Goal: Information Seeking & Learning: Learn about a topic

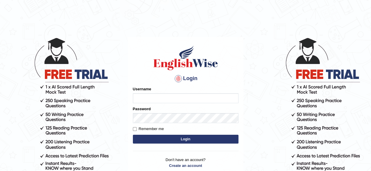
type input "simmukhokhar"
click at [134, 127] on label "Remember me" at bounding box center [148, 129] width 31 height 6
click at [134, 127] on input "Remember me" at bounding box center [135, 129] width 4 height 4
checkbox input "true"
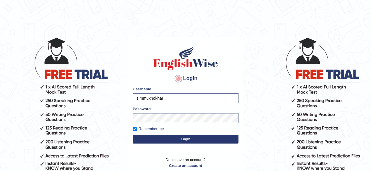
click at [173, 140] on button "Login" at bounding box center [186, 139] width 106 height 9
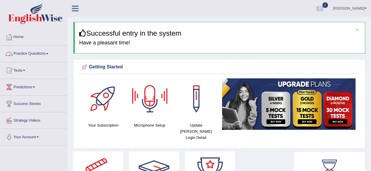
click at [48, 54] on span at bounding box center [47, 53] width 2 height 1
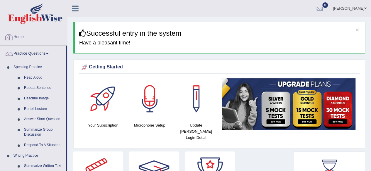
click at [63, 39] on link "Home" at bounding box center [33, 36] width 67 height 15
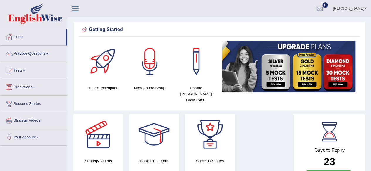
click at [47, 52] on link "Practice Questions" at bounding box center [33, 53] width 67 height 15
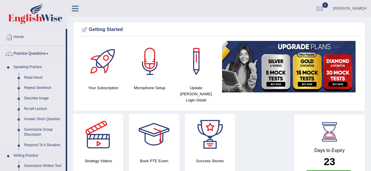
click at [36, 75] on link "Read Aloud" at bounding box center [43, 78] width 44 height 11
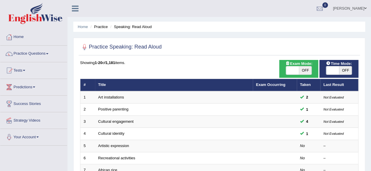
click at [306, 70] on span "OFF" at bounding box center [305, 71] width 13 height 8
checkbox input "true"
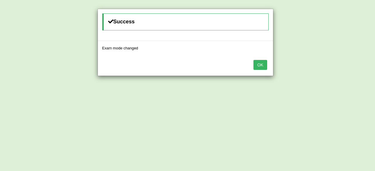
click at [261, 69] on button "OK" at bounding box center [259, 65] width 13 height 10
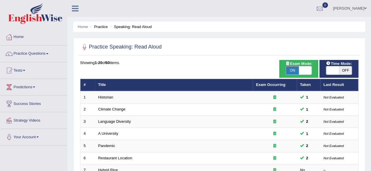
click at [347, 72] on span "OFF" at bounding box center [345, 71] width 13 height 8
checkbox input "true"
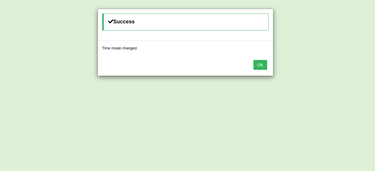
click at [261, 62] on button "OK" at bounding box center [259, 65] width 13 height 10
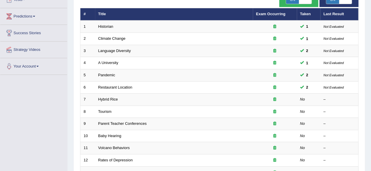
scroll to position [94, 0]
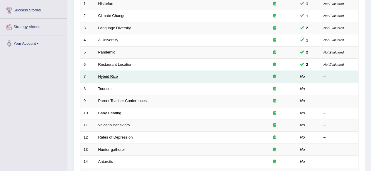
click at [113, 75] on link "Hybrid Rice" at bounding box center [108, 76] width 20 height 4
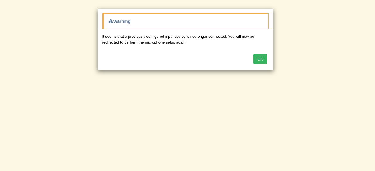
click at [265, 59] on button "OK" at bounding box center [259, 59] width 13 height 10
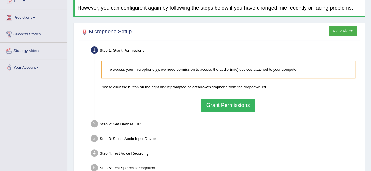
scroll to position [94, 0]
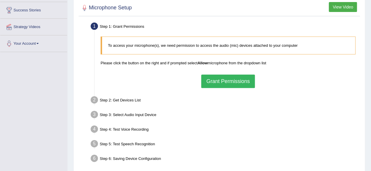
click at [227, 79] on button "Grant Permissions" at bounding box center [227, 81] width 53 height 13
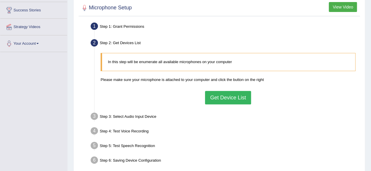
scroll to position [106, 0]
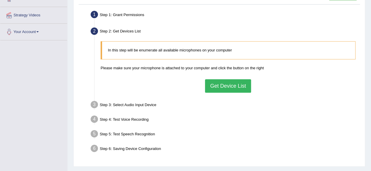
click at [227, 79] on button "Get Device List" at bounding box center [228, 85] width 46 height 13
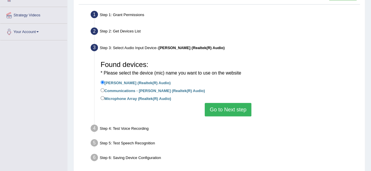
click at [227, 106] on button "Go to Next step" at bounding box center [228, 109] width 47 height 13
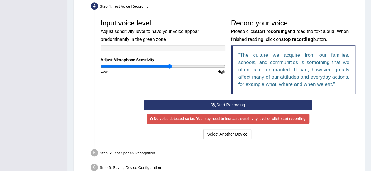
scroll to position [164, 0]
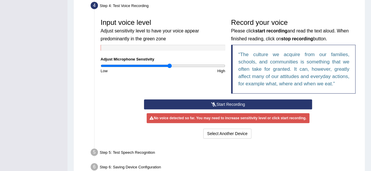
click at [230, 103] on button "Start Recording" at bounding box center [228, 105] width 168 height 10
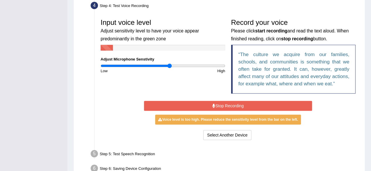
click at [230, 103] on button "Stop Recording" at bounding box center [228, 106] width 168 height 10
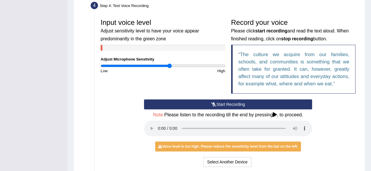
click at [230, 103] on button "Start Recording" at bounding box center [228, 105] width 168 height 10
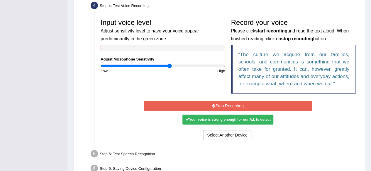
click at [230, 103] on button "Stop Recording" at bounding box center [228, 106] width 168 height 10
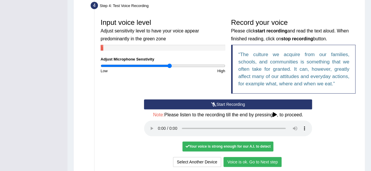
click at [251, 160] on button "Voice is ok. Go to Next step" at bounding box center [252, 162] width 58 height 10
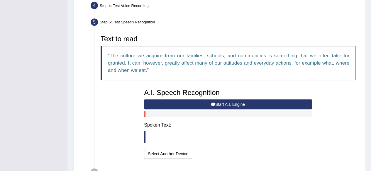
click at [293, 105] on button "Start A.I. Engine" at bounding box center [228, 105] width 168 height 10
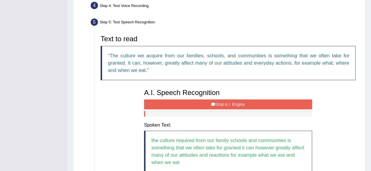
click at [293, 105] on button "Stop A.I. Engine" at bounding box center [228, 105] width 168 height 10
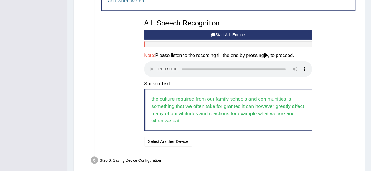
scroll to position [258, 0]
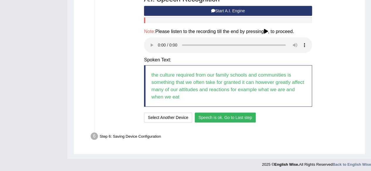
click at [212, 114] on button "Speech is ok. Go to Last step" at bounding box center [225, 118] width 61 height 10
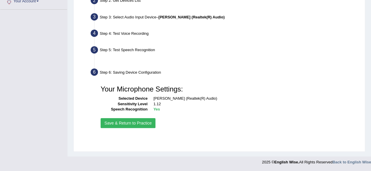
scroll to position [136, 0]
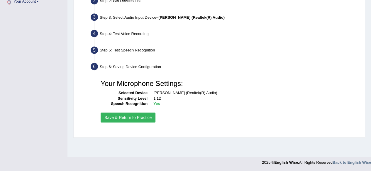
click at [122, 119] on button "Save & Return to Practice" at bounding box center [128, 118] width 55 height 10
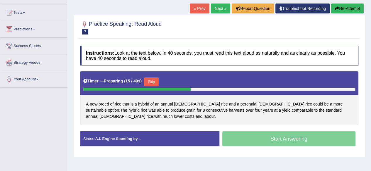
scroll to position [59, 0]
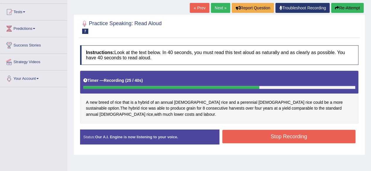
click at [302, 132] on button "Stop Recording" at bounding box center [288, 136] width 133 height 13
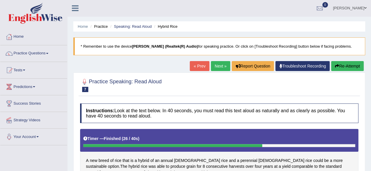
scroll to position [0, 0]
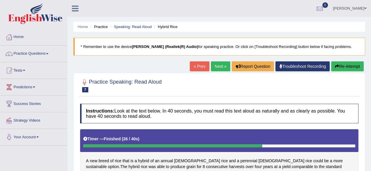
click at [222, 66] on link "Next »" at bounding box center [220, 67] width 19 height 10
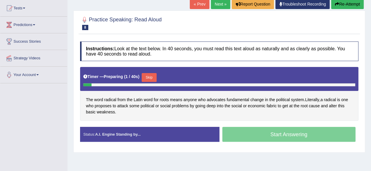
scroll to position [82, 0]
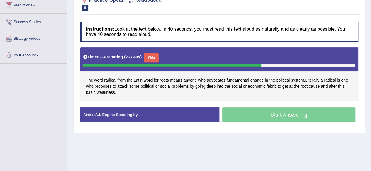
click at [156, 57] on button "Skip" at bounding box center [151, 58] width 15 height 9
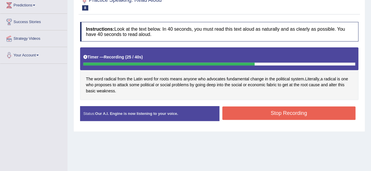
click at [249, 110] on button "Stop Recording" at bounding box center [288, 113] width 133 height 13
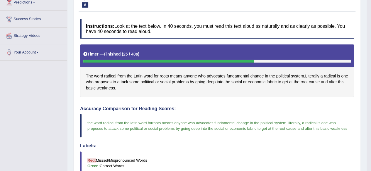
scroll to position [62, 0]
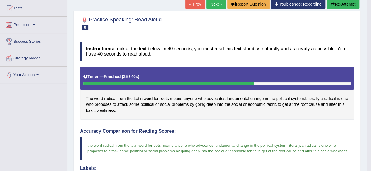
click at [338, 6] on button "Re-Attempt" at bounding box center [342, 4] width 33 height 10
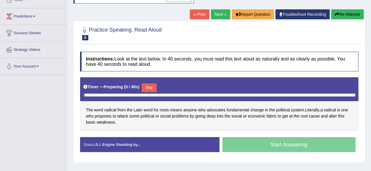
scroll to position [76, 0]
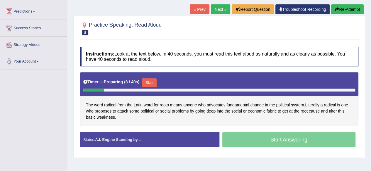
click at [150, 81] on button "Skip" at bounding box center [149, 83] width 15 height 9
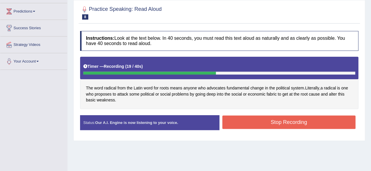
click at [264, 116] on button "Stop Recording" at bounding box center [288, 122] width 133 height 13
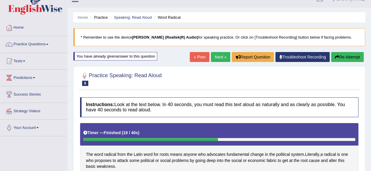
scroll to position [0, 0]
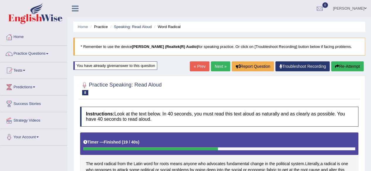
click at [218, 67] on link "Next »" at bounding box center [220, 67] width 19 height 10
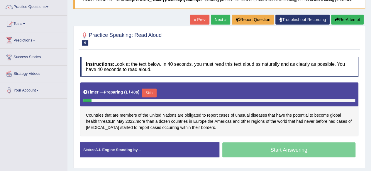
scroll to position [49, 0]
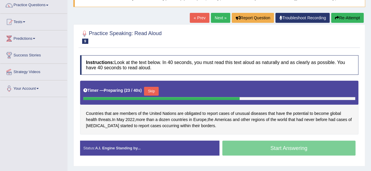
click at [151, 88] on button "Skip" at bounding box center [151, 91] width 15 height 9
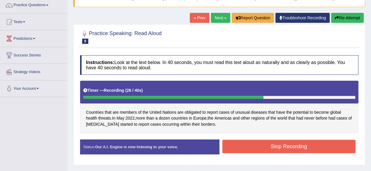
click at [275, 143] on button "Stop Recording" at bounding box center [288, 146] width 133 height 13
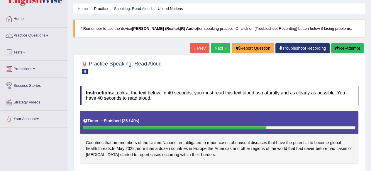
scroll to position [13, 0]
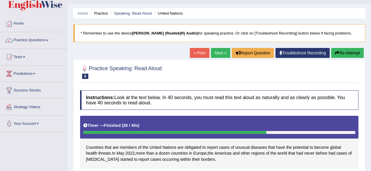
click at [220, 53] on link "Next »" at bounding box center [220, 53] width 19 height 10
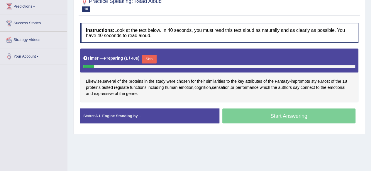
scroll to position [82, 0]
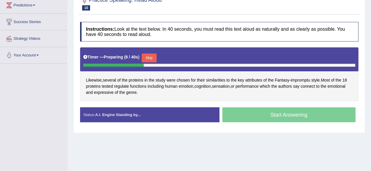
click at [148, 54] on button "Skip" at bounding box center [149, 58] width 15 height 9
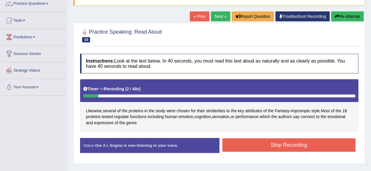
scroll to position [0, 0]
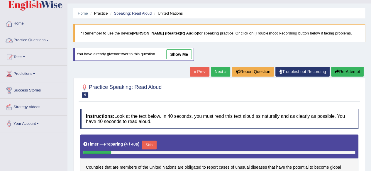
click at [49, 38] on link "Practice Questions" at bounding box center [33, 39] width 67 height 15
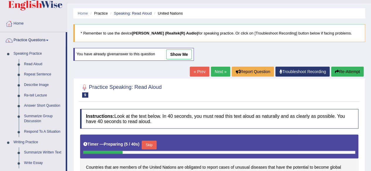
click at [70, 38] on div "Home Practice Speaking: Read Aloud United Nations * Remember to use the device …" at bounding box center [218, 133] width 303 height 293
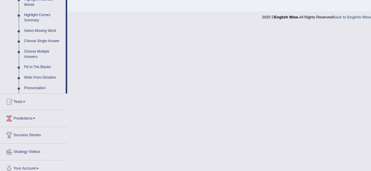
scroll to position [287, 0]
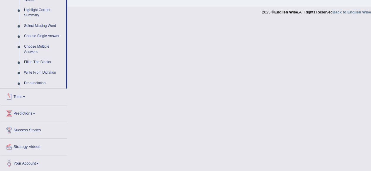
click at [29, 99] on link "Tests" at bounding box center [33, 96] width 67 height 15
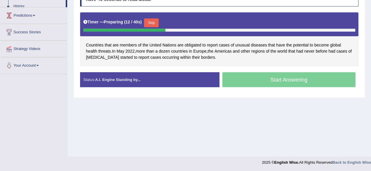
scroll to position [70, 0]
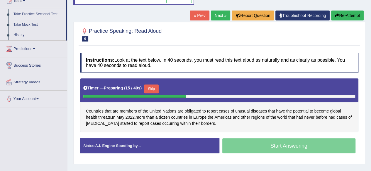
click at [40, 13] on link "Take Practice Sectional Test" at bounding box center [38, 14] width 55 height 11
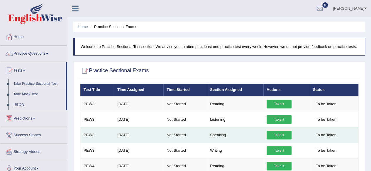
click at [275, 134] on link "Take it" at bounding box center [278, 135] width 25 height 9
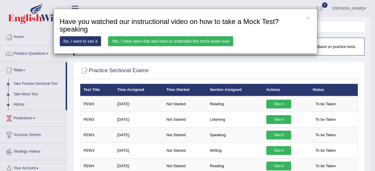
click at [74, 42] on link "No, I want to see it" at bounding box center [81, 41] width 42 height 10
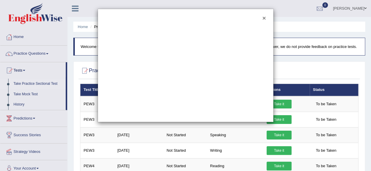
click at [264, 16] on button "×" at bounding box center [264, 18] width 4 height 6
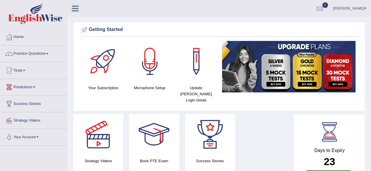
click at [32, 86] on link "Predictions" at bounding box center [33, 86] width 67 height 15
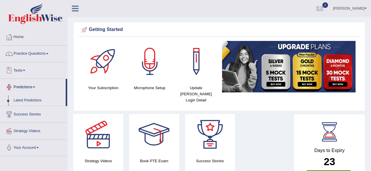
click at [29, 69] on link "Tests" at bounding box center [33, 69] width 67 height 15
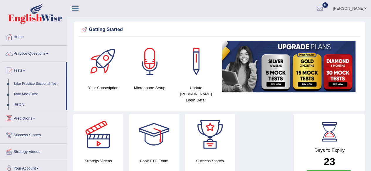
click at [30, 85] on link "Take Practice Sectional Test" at bounding box center [38, 84] width 55 height 11
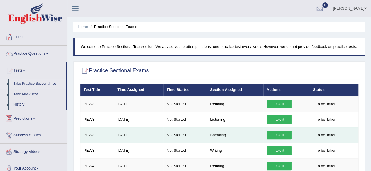
click at [267, 136] on link "Take it" at bounding box center [278, 135] width 25 height 9
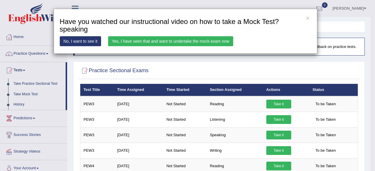
click at [162, 44] on link "Yes, I have seen that and want to undertake the mock exam now" at bounding box center [170, 41] width 125 height 10
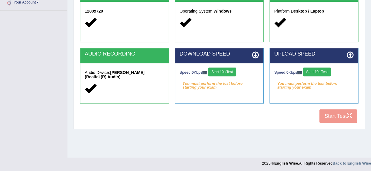
scroll to position [136, 0]
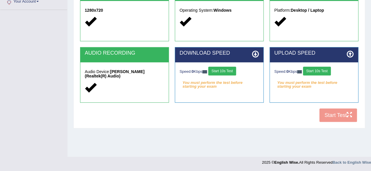
click at [222, 68] on button "Start 10s Test" at bounding box center [222, 71] width 28 height 9
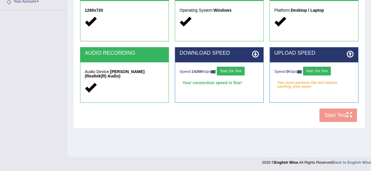
click at [314, 71] on button "Start 10s Test" at bounding box center [317, 71] width 28 height 9
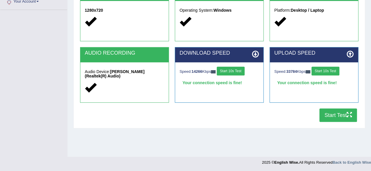
click at [330, 116] on button "Start Test" at bounding box center [338, 115] width 38 height 13
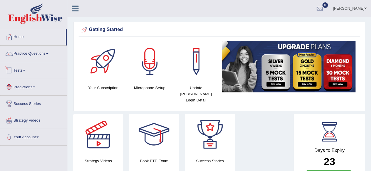
click at [28, 70] on link "Tests" at bounding box center [33, 69] width 67 height 15
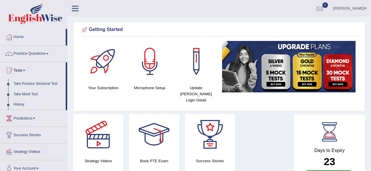
click at [30, 84] on link "Take Practice Sectional Test" at bounding box center [38, 84] width 55 height 11
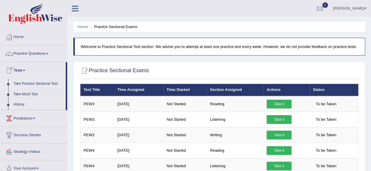
click at [20, 104] on link "History" at bounding box center [38, 105] width 55 height 11
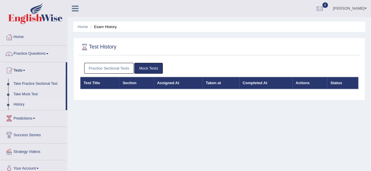
click at [118, 68] on link "Practice Sectional Tests" at bounding box center [109, 68] width 50 height 11
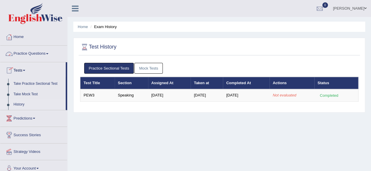
click at [42, 53] on link "Practice Questions" at bounding box center [33, 53] width 67 height 15
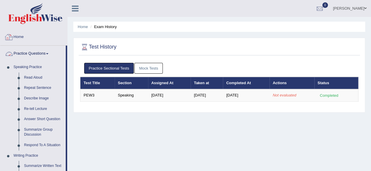
click at [21, 40] on link "Home" at bounding box center [33, 36] width 67 height 15
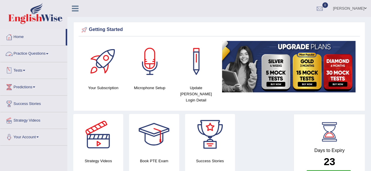
click at [46, 50] on link "Practice Questions" at bounding box center [33, 53] width 67 height 15
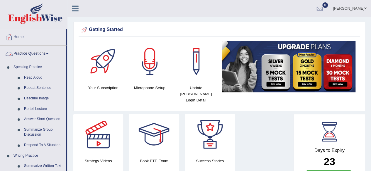
click at [46, 52] on link "Practice Questions" at bounding box center [32, 53] width 65 height 15
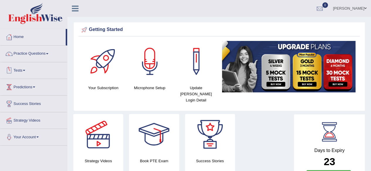
click at [25, 69] on link "Tests" at bounding box center [33, 69] width 67 height 15
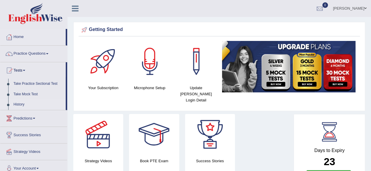
click at [16, 104] on link "History" at bounding box center [38, 105] width 55 height 11
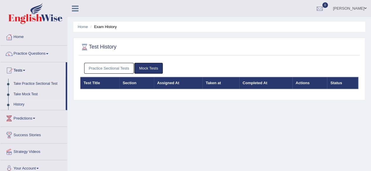
click at [96, 72] on link "Practice Sectional Tests" at bounding box center [109, 68] width 50 height 11
